Goal: Task Accomplishment & Management: Manage account settings

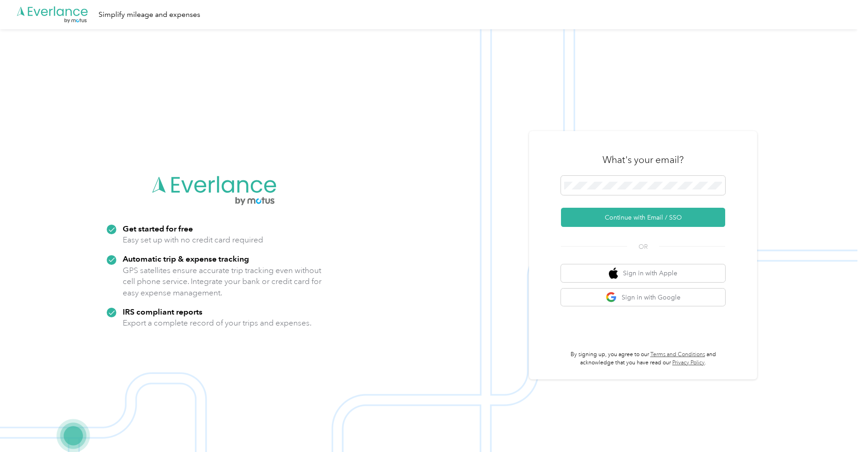
click at [624, 138] on div "What's your email? Continue with Email / SSO OR Sign in with Apple Sign in with…" at bounding box center [643, 255] width 228 height 248
click at [652, 216] on button "Continue with Email / SSO" at bounding box center [643, 217] width 164 height 19
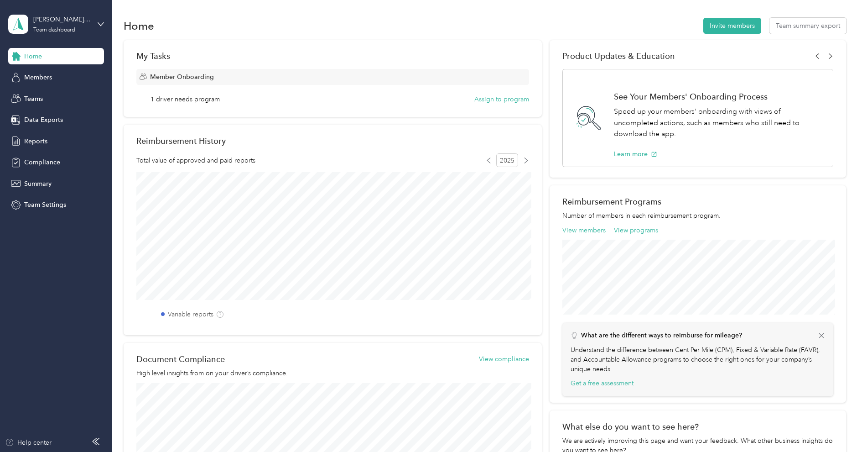
click at [64, 35] on div "[PERSON_NAME] Team Team dashboard" at bounding box center [56, 24] width 96 height 32
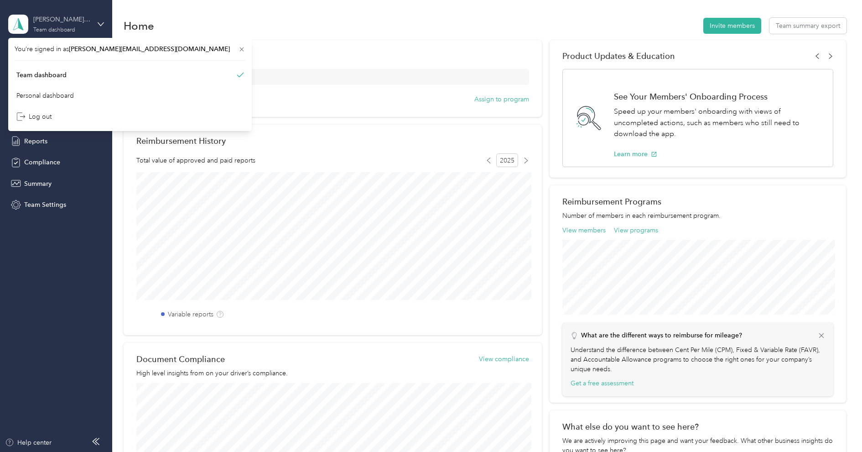
click at [78, 31] on div "[PERSON_NAME] Team Team dashboard" at bounding box center [61, 24] width 57 height 18
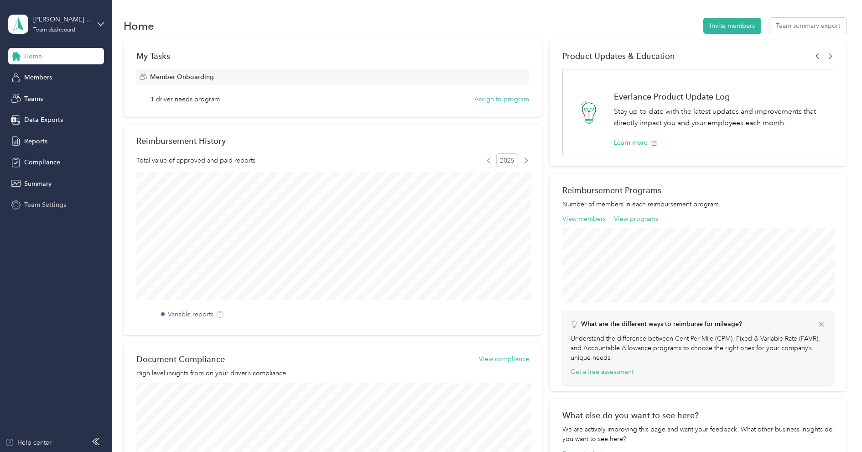
click at [47, 206] on span "Team Settings" at bounding box center [45, 205] width 42 height 10
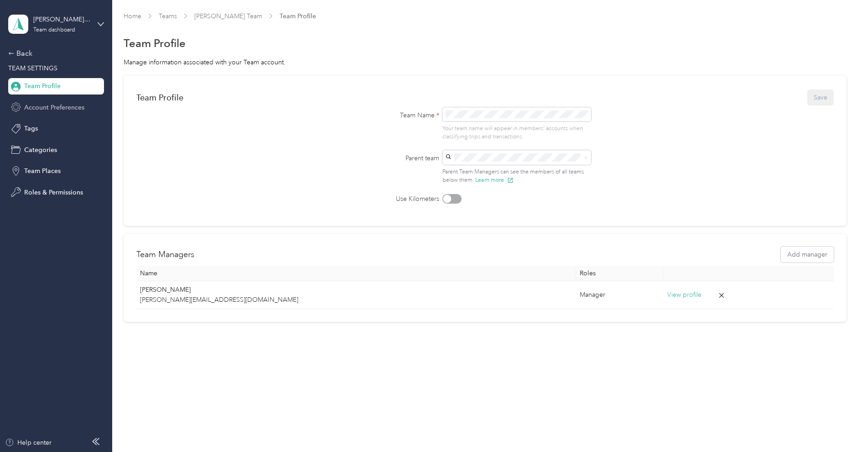
click at [59, 112] on div "Account Preferences" at bounding box center [56, 107] width 96 height 16
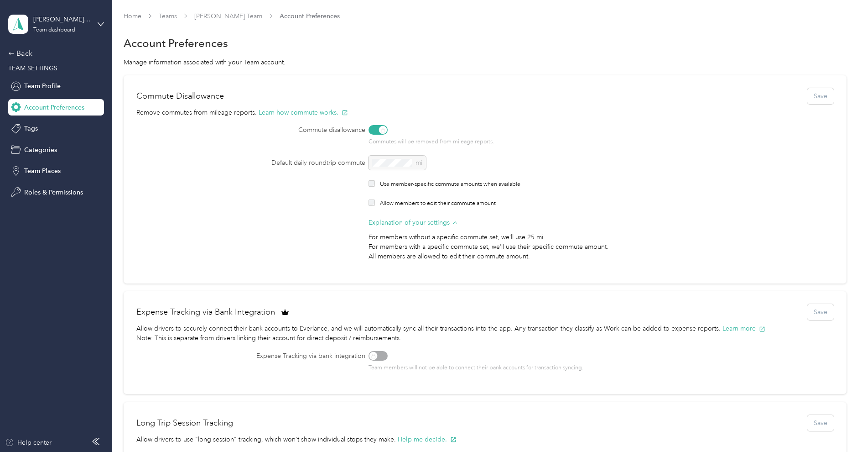
click at [58, 35] on div "[PERSON_NAME] Team Team dashboard" at bounding box center [56, 24] width 96 height 32
click at [56, 94] on div "Personal dashboard" at bounding box center [44, 96] width 57 height 10
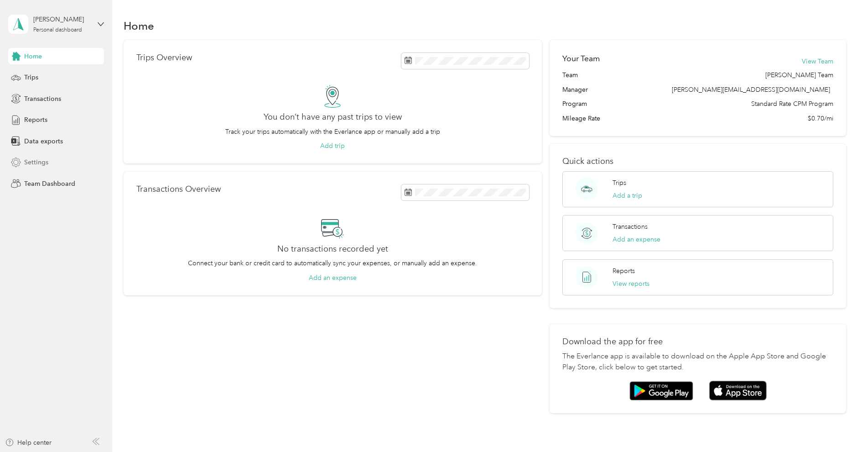
click at [53, 165] on div "Settings" at bounding box center [56, 162] width 96 height 16
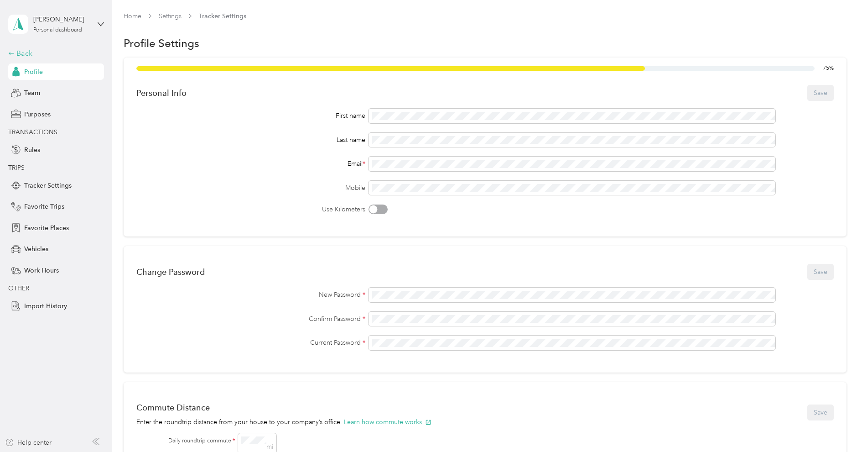
click at [31, 52] on div "Back" at bounding box center [53, 53] width 91 height 11
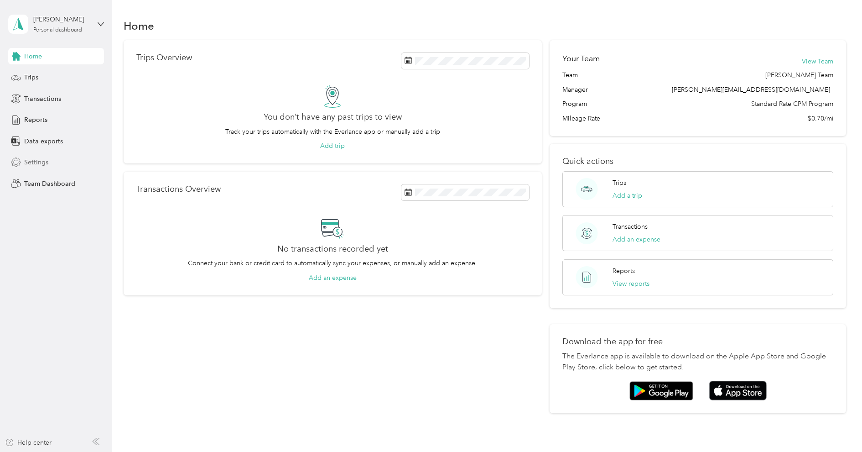
click at [41, 162] on span "Settings" at bounding box center [36, 162] width 24 height 10
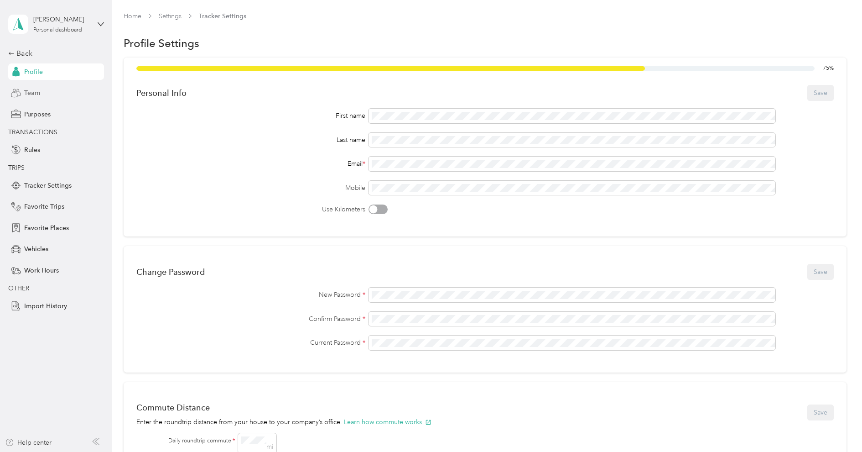
click at [43, 92] on div "Team" at bounding box center [56, 93] width 96 height 16
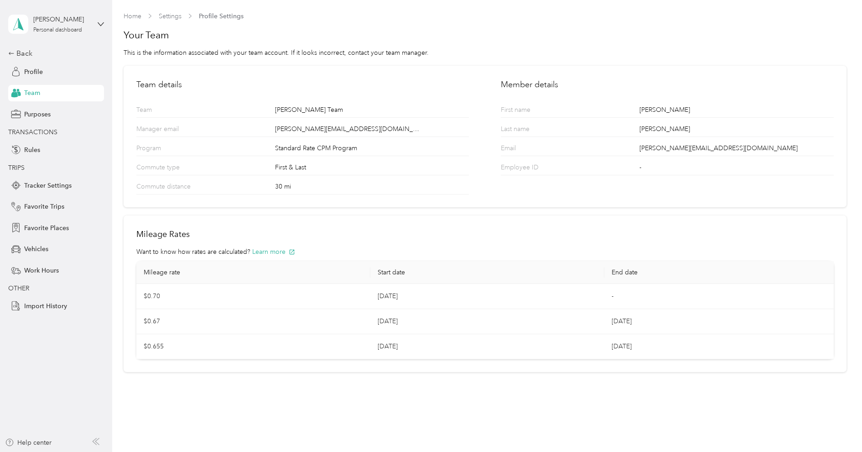
click at [293, 186] on div "30 mi" at bounding box center [372, 188] width 194 height 12
click at [289, 186] on div "30 mi" at bounding box center [372, 188] width 194 height 12
click at [288, 186] on div "30 mi" at bounding box center [372, 188] width 194 height 12
click at [272, 186] on div "Commute distance 30 mi" at bounding box center [302, 184] width 333 height 19
click at [29, 56] on div "Back" at bounding box center [53, 53] width 91 height 11
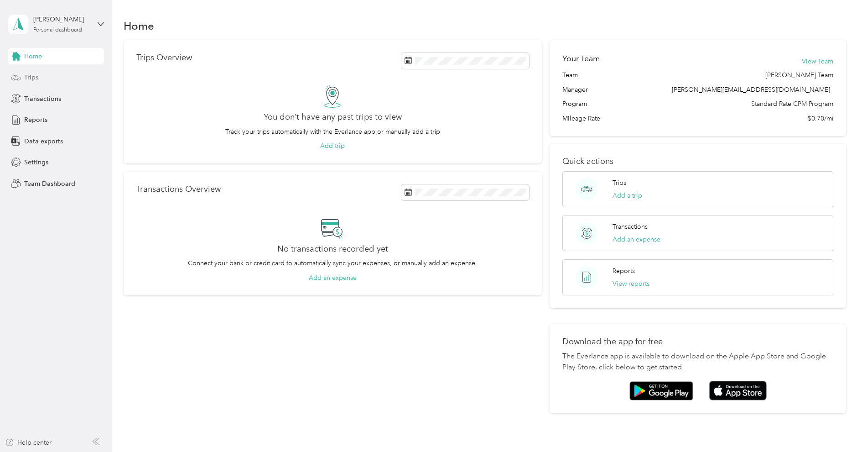
click at [38, 82] on div "Trips" at bounding box center [56, 77] width 96 height 16
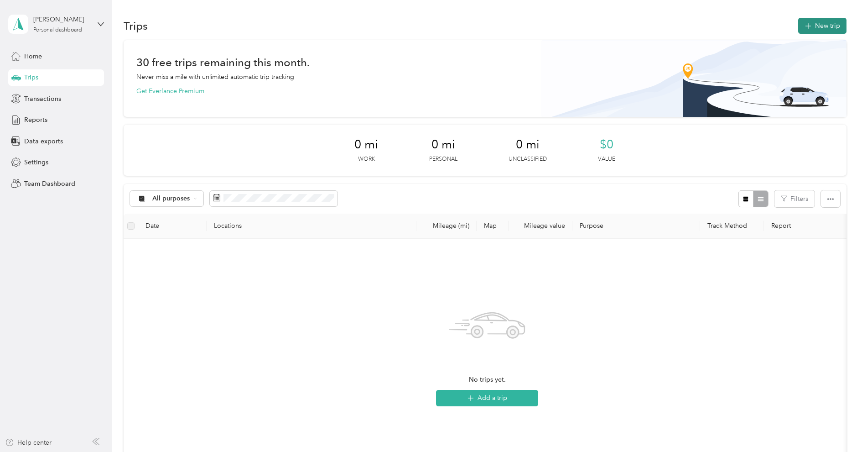
click at [819, 26] on button "New trip" at bounding box center [822, 26] width 48 height 16
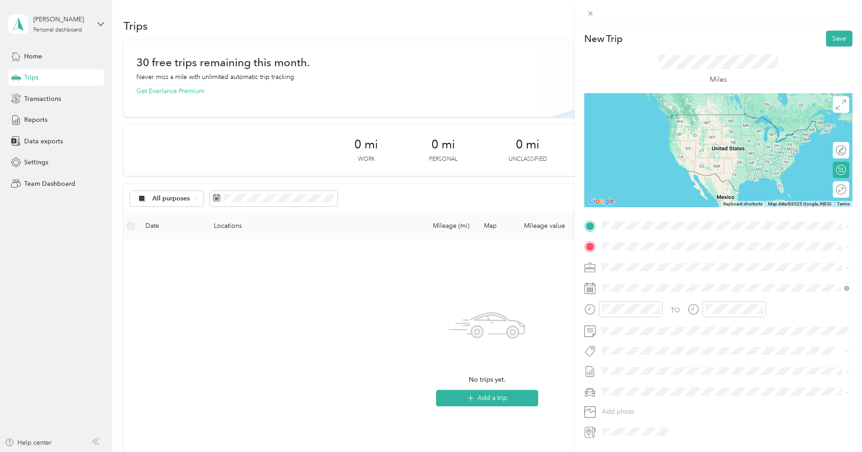
click at [652, 270] on span at bounding box center [726, 267] width 254 height 15
click at [625, 312] on span "[PERSON_NAME] Enterprises" at bounding box center [647, 315] width 84 height 8
click at [833, 42] on button "Save" at bounding box center [839, 39] width 26 height 16
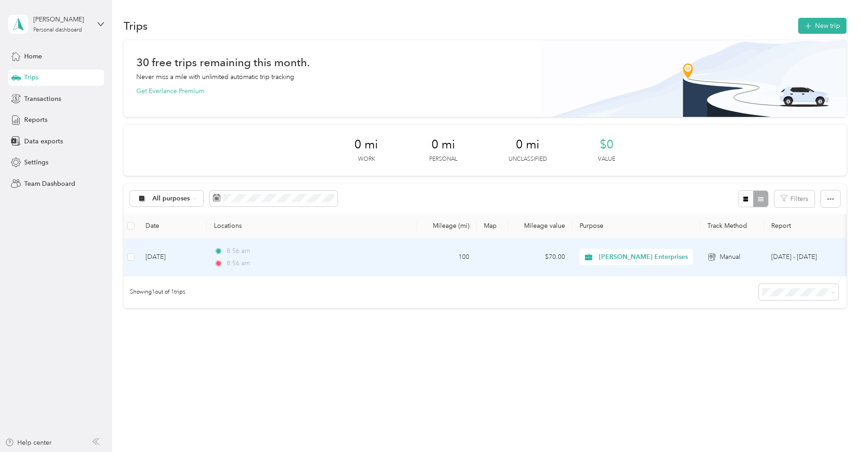
click at [382, 261] on div "8:56 am" at bounding box center [310, 263] width 192 height 10
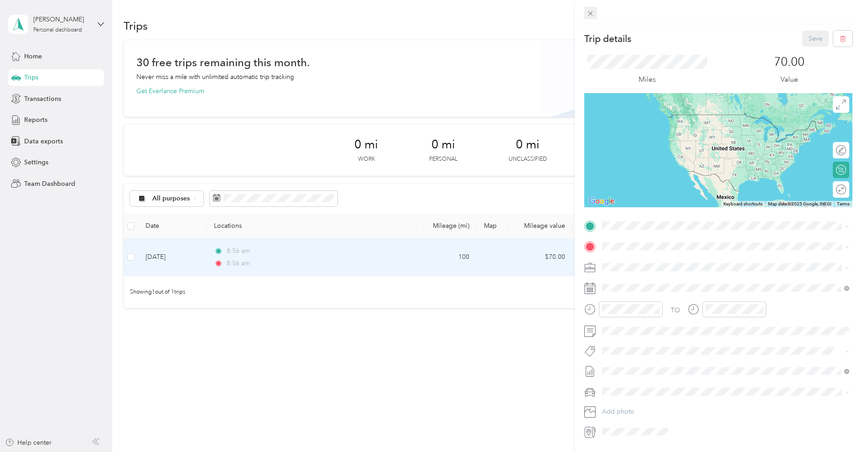
click at [594, 16] on icon at bounding box center [591, 14] width 8 height 8
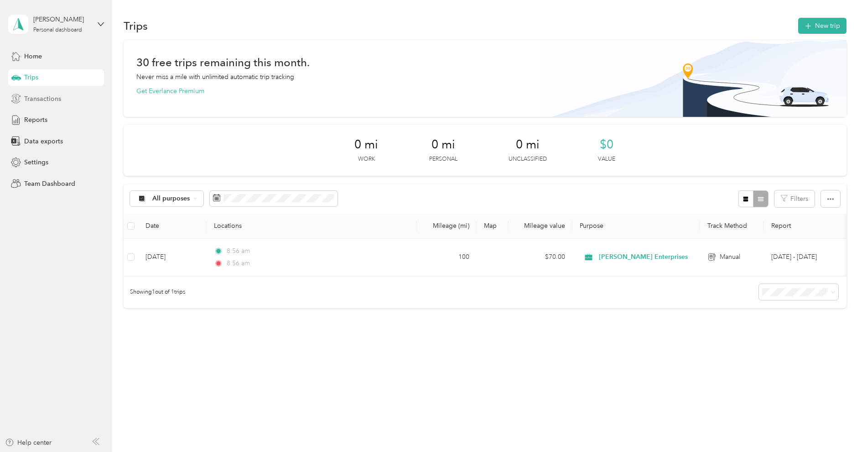
click at [42, 106] on div "Transactions" at bounding box center [56, 98] width 96 height 16
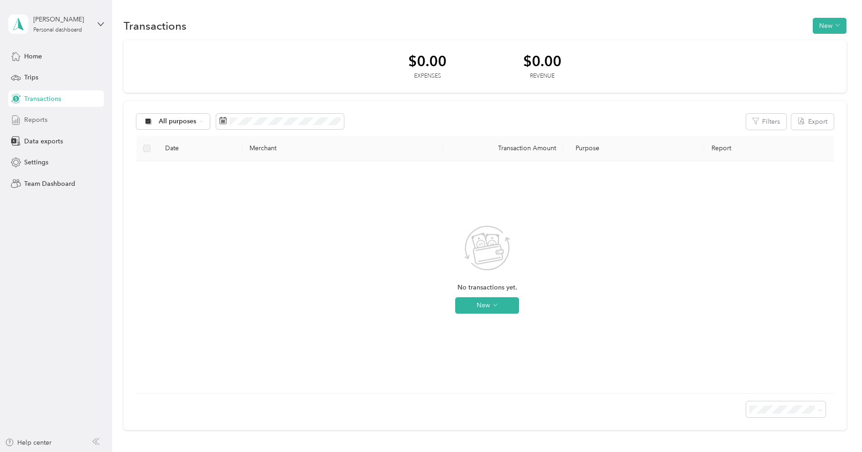
click at [41, 120] on span "Reports" at bounding box center [35, 120] width 23 height 10
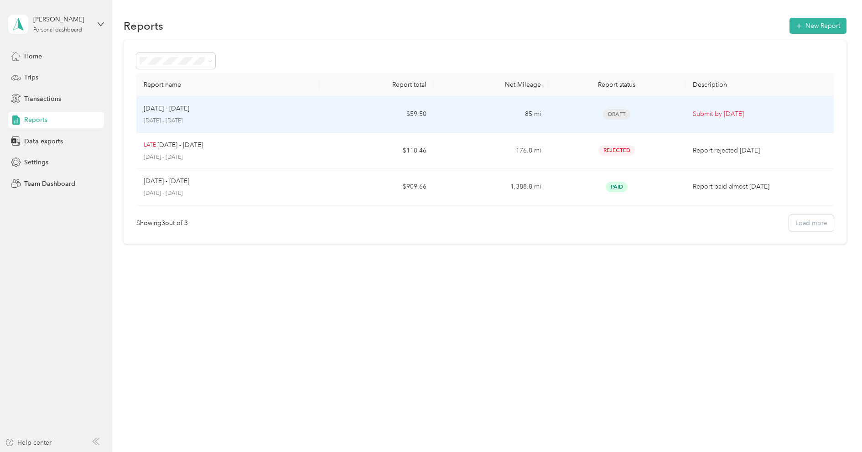
click at [370, 116] on td "$59.50" at bounding box center [376, 114] width 114 height 36
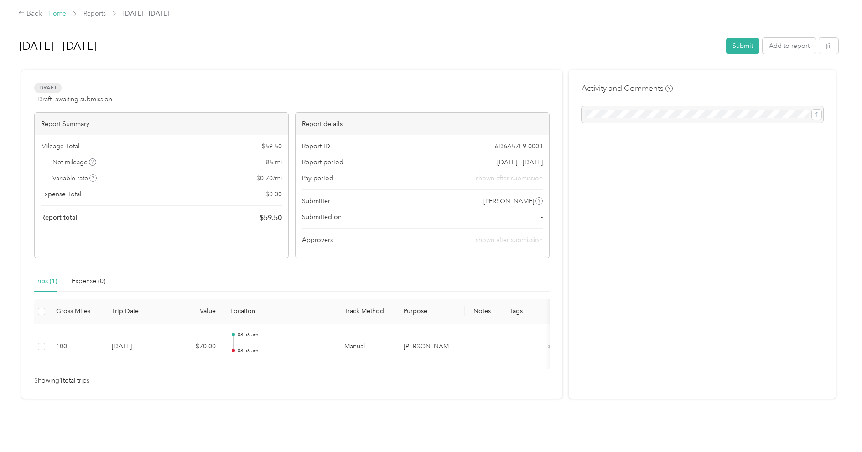
click at [54, 11] on link "Home" at bounding box center [57, 14] width 18 height 8
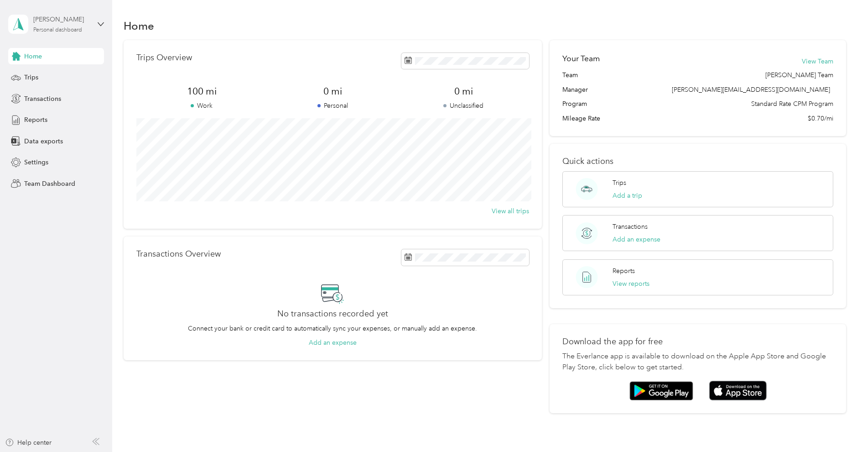
click at [51, 20] on div "[PERSON_NAME]" at bounding box center [61, 20] width 57 height 10
click at [46, 109] on div "Log out" at bounding box center [130, 114] width 231 height 16
